Goal: Information Seeking & Learning: Learn about a topic

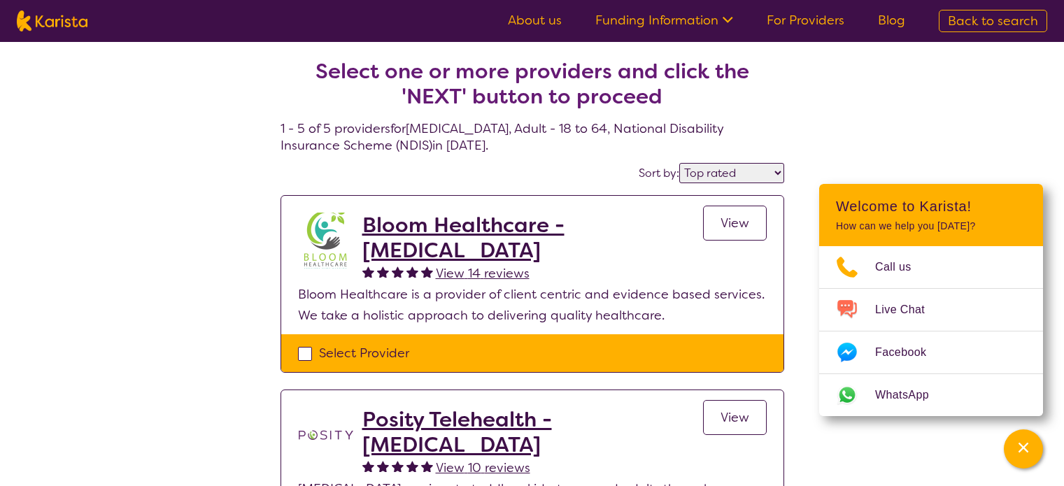
select select "by_score"
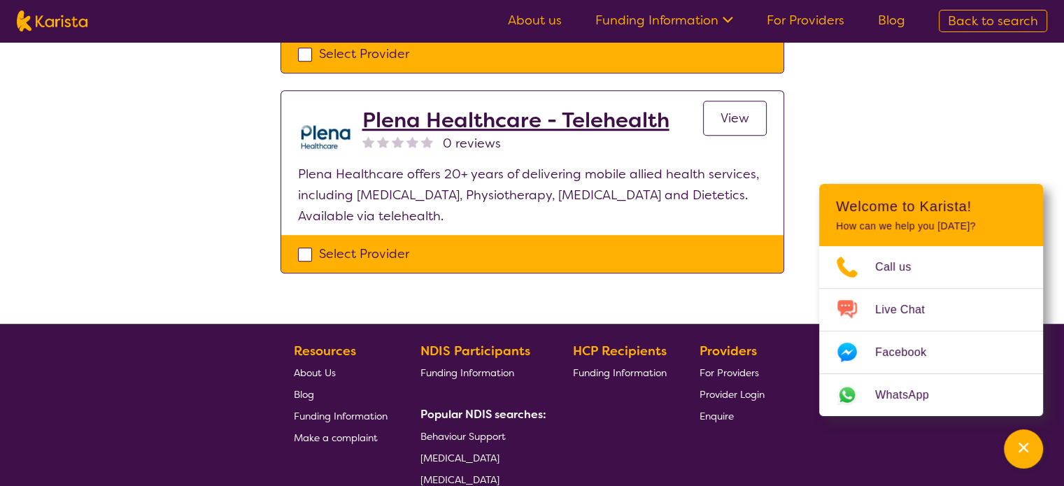
scroll to position [910, 0]
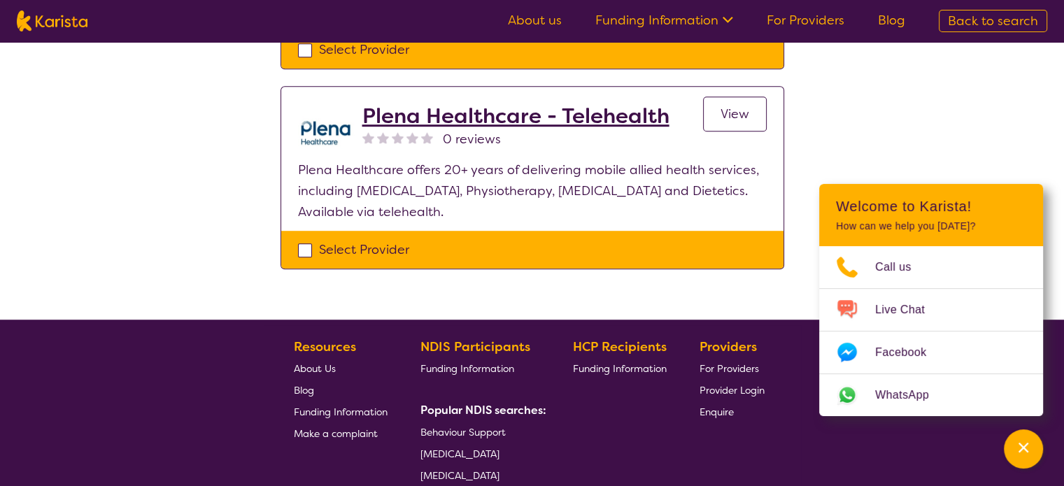
click at [409, 129] on h2 "Plena Healthcare - Telehealth" at bounding box center [515, 116] width 307 height 25
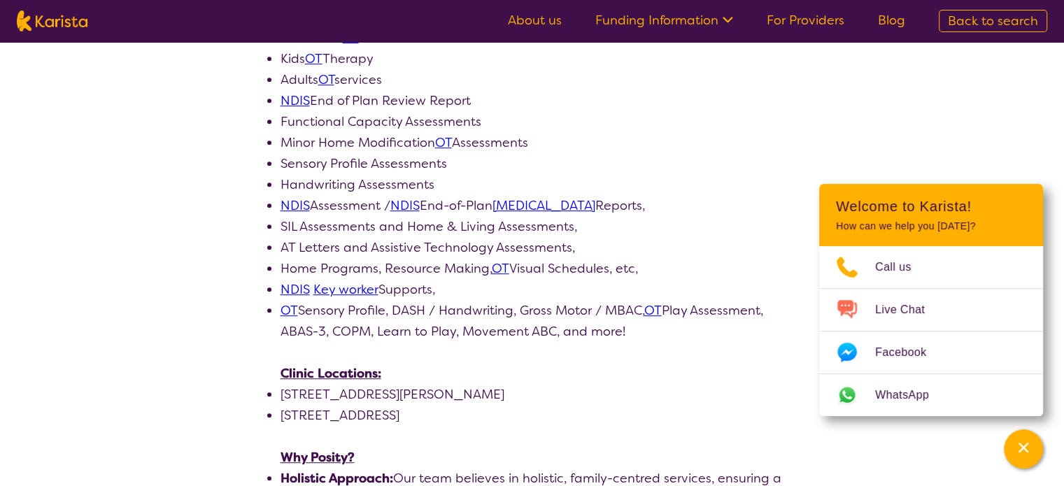
scroll to position [770, 0]
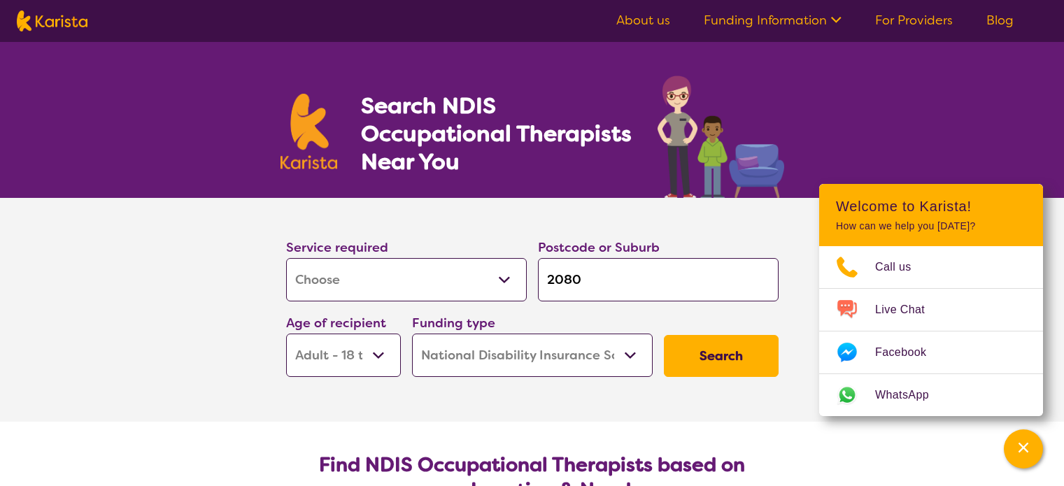
select select "[MEDICAL_DATA]"
select select "AD"
select select "NDIS"
select select "[MEDICAL_DATA]"
select select "AD"
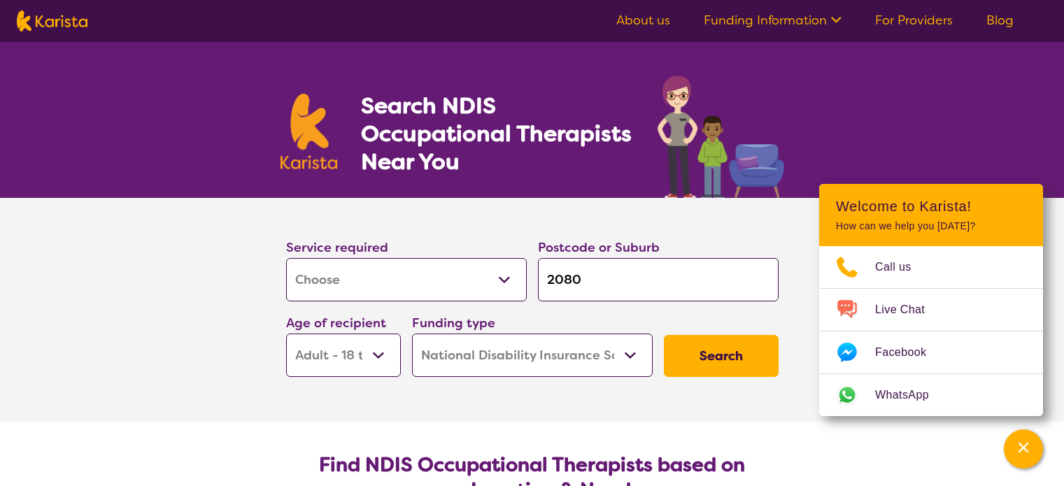
select select "NDIS"
click at [726, 360] on button "Search" at bounding box center [721, 356] width 115 height 42
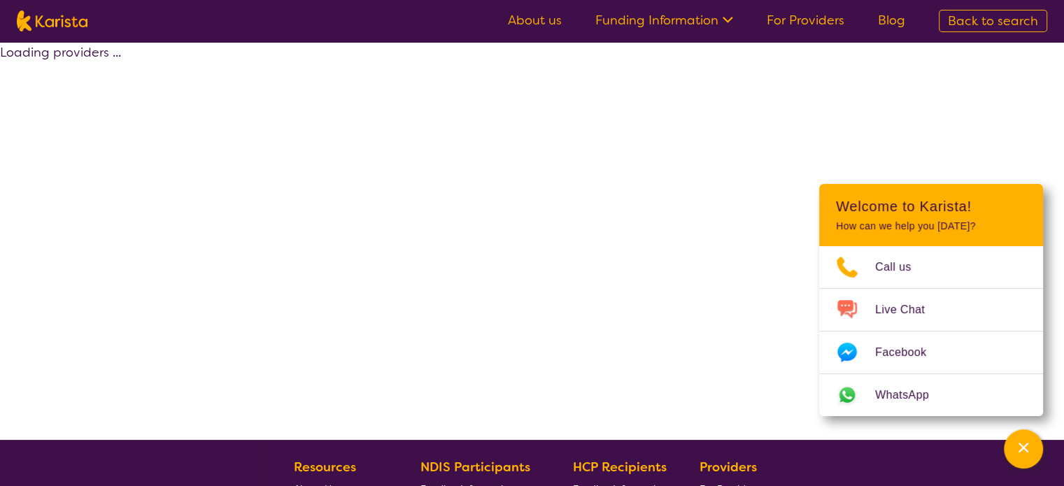
select select "by_score"
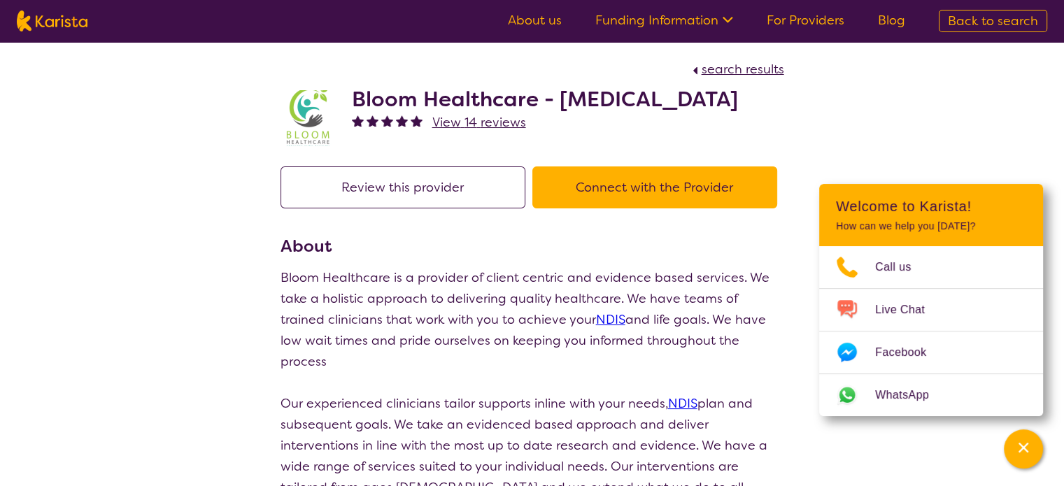
click at [595, 208] on button "Connect with the Provider" at bounding box center [654, 188] width 245 height 42
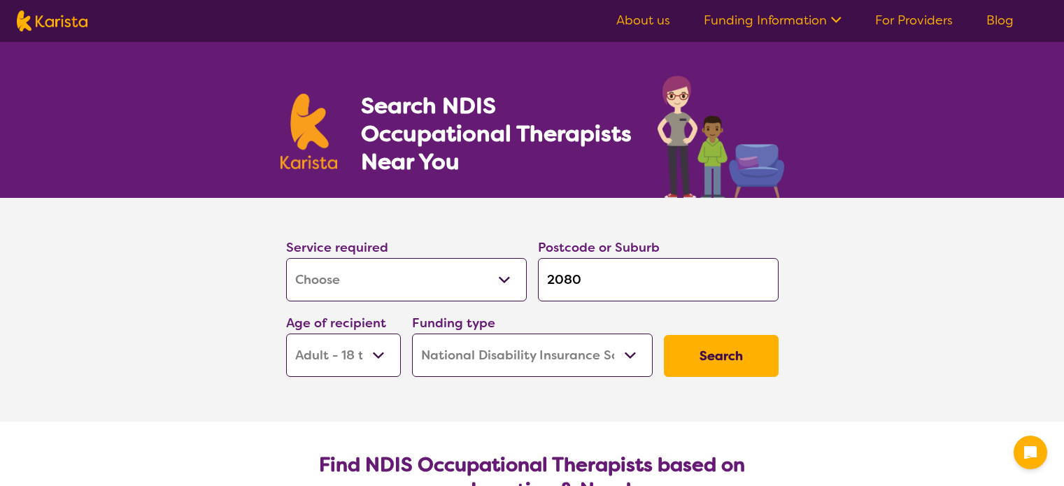
select select "[MEDICAL_DATA]"
select select "AD"
select select "NDIS"
select select "[MEDICAL_DATA]"
select select "AD"
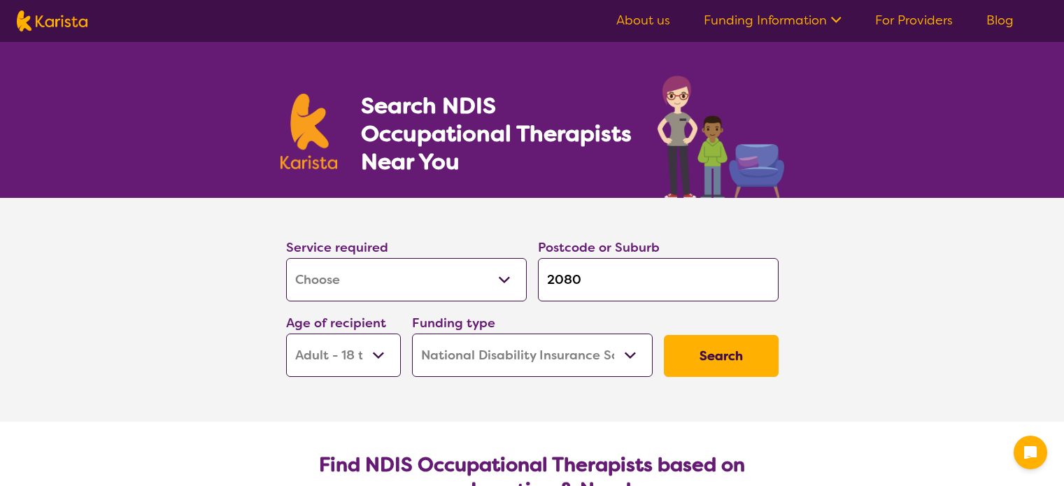
select select "NDIS"
select select "[MEDICAL_DATA]"
select select "AD"
select select "NDIS"
select select "[MEDICAL_DATA]"
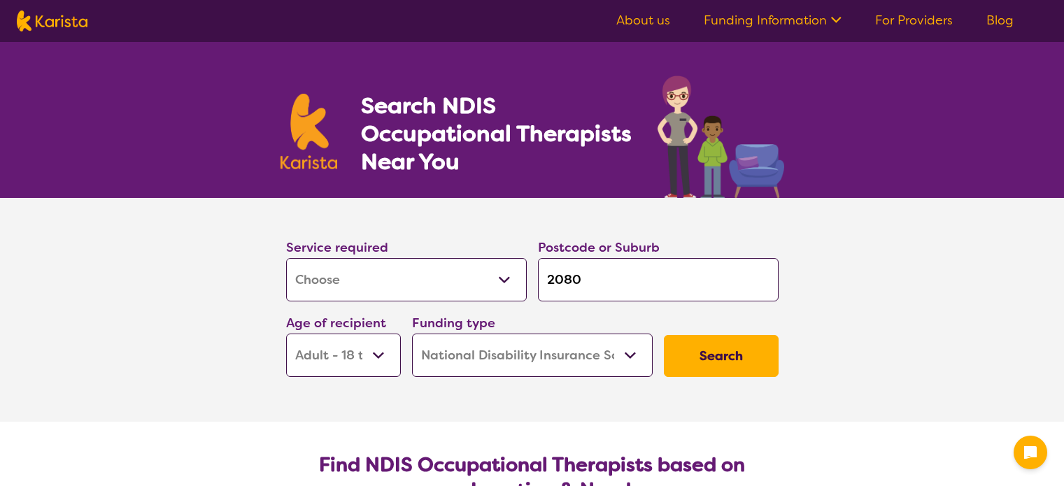
select select "AD"
select select "NDIS"
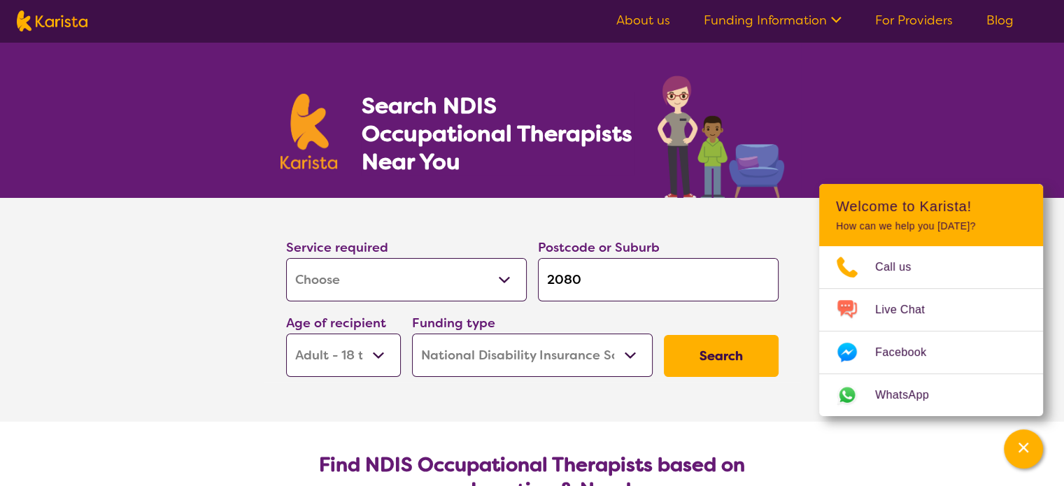
click at [718, 359] on button "Search" at bounding box center [721, 356] width 115 height 42
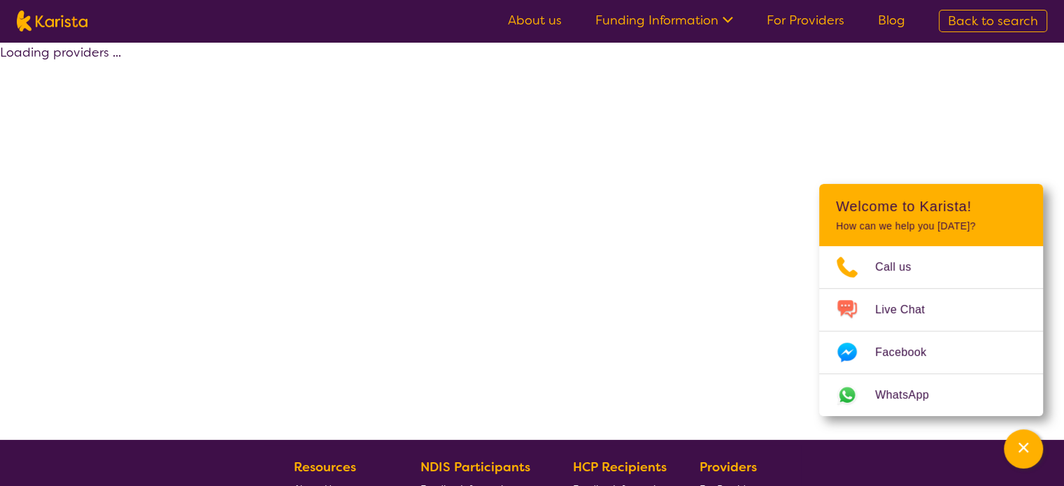
select select "by_score"
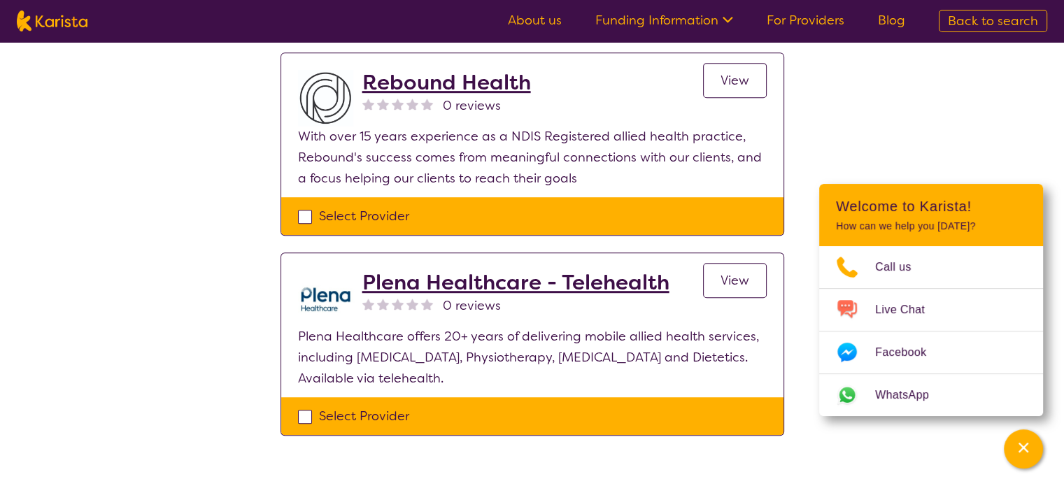
scroll to position [770, 0]
